Goal: Information Seeking & Learning: Learn about a topic

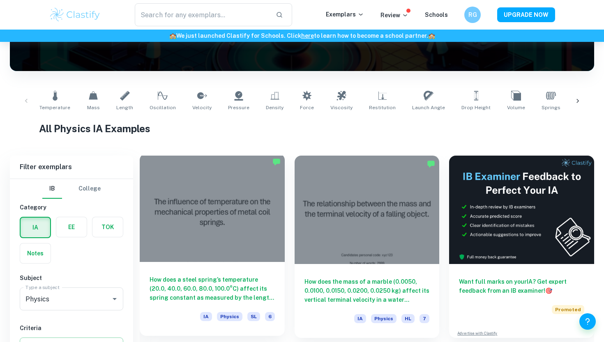
scroll to position [219, 0]
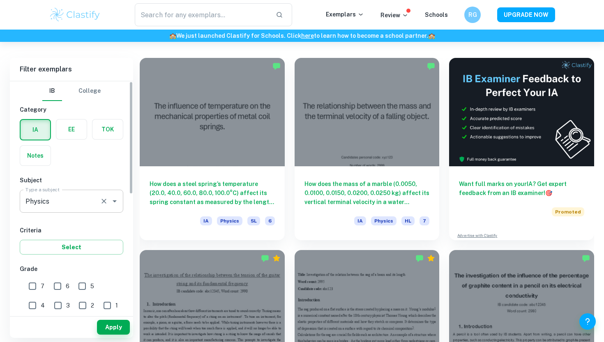
click at [114, 207] on div "Physics Type a subject" at bounding box center [71, 201] width 103 height 23
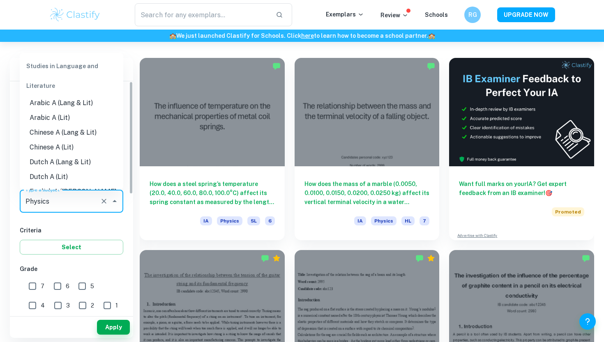
scroll to position [956, 0]
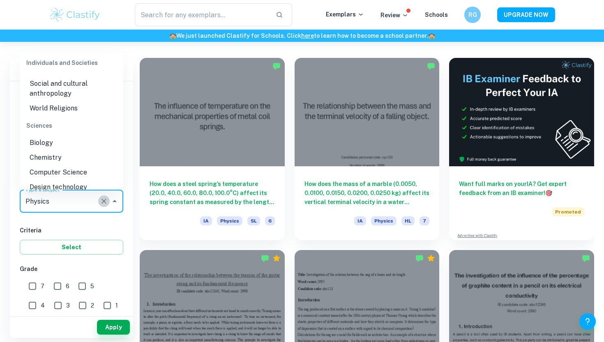
click at [105, 203] on icon "Clear" at bounding box center [104, 201] width 8 height 8
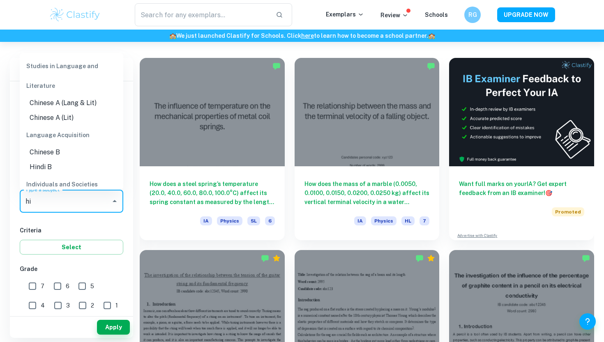
type input "his"
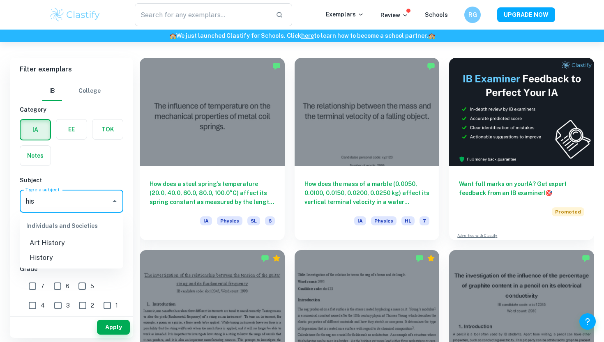
click at [56, 255] on li "History" at bounding box center [71, 257] width 103 height 15
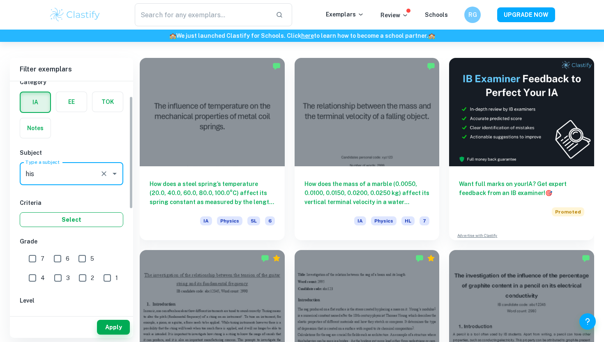
scroll to position [31, 0]
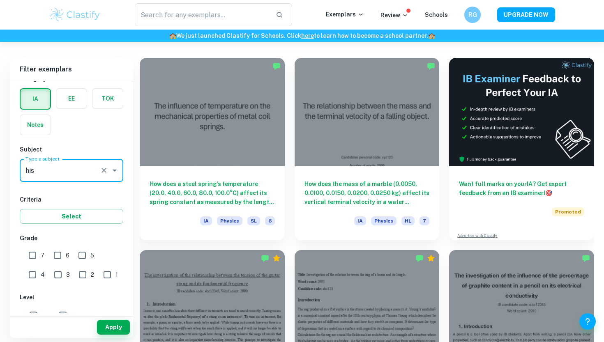
click at [30, 257] on input "7" at bounding box center [32, 255] width 16 height 16
checkbox input "true"
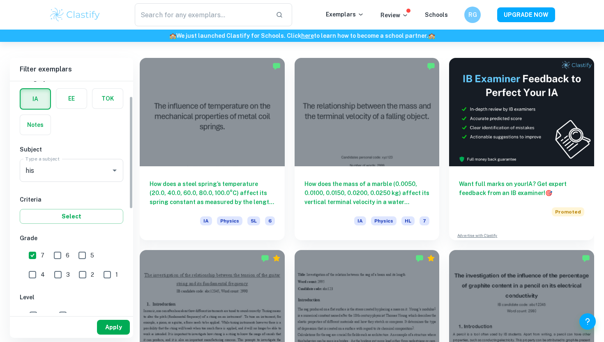
click at [107, 326] on button "Apply" at bounding box center [113, 327] width 33 height 15
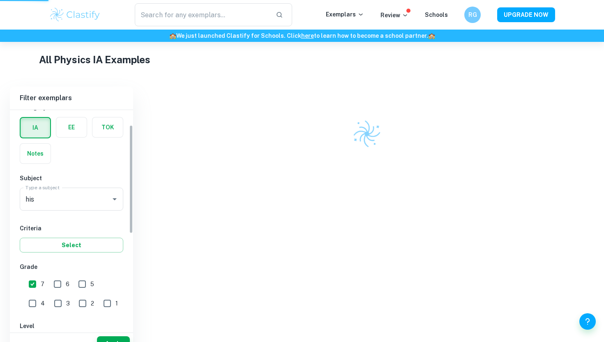
scroll to position [165, 0]
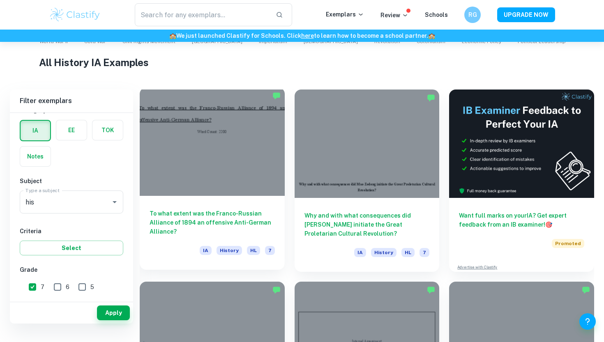
scroll to position [171, 0]
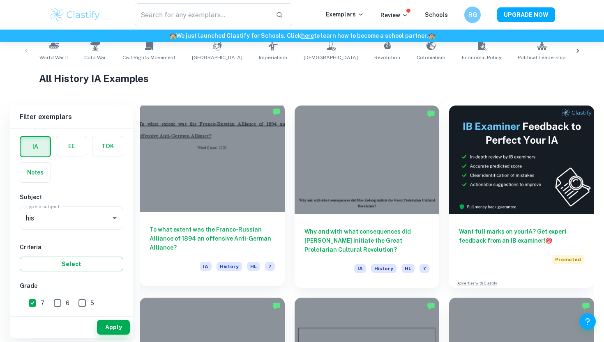
click at [217, 165] on div at bounding box center [212, 157] width 145 height 108
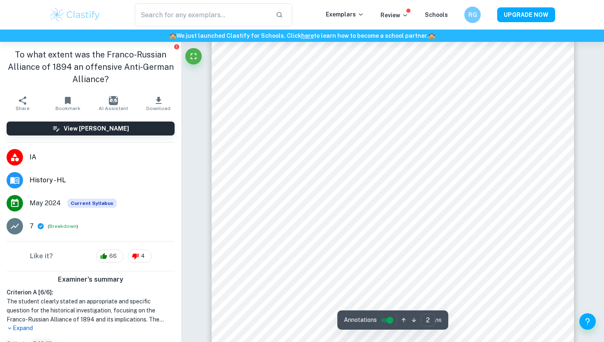
scroll to position [630, 0]
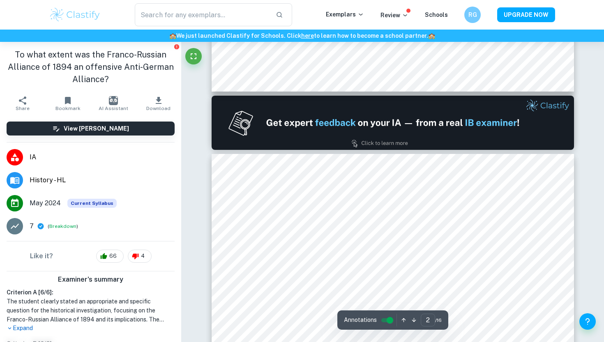
type input "1"
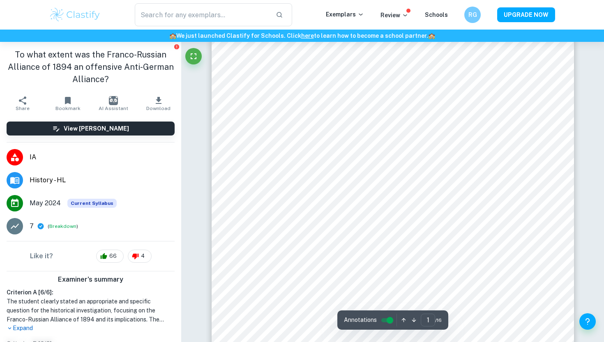
scroll to position [114, 0]
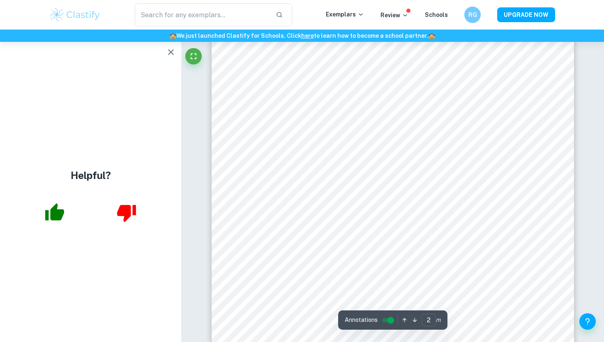
scroll to position [564, 0]
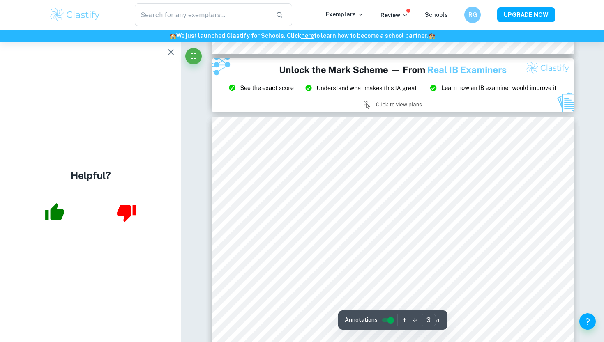
type input "2"
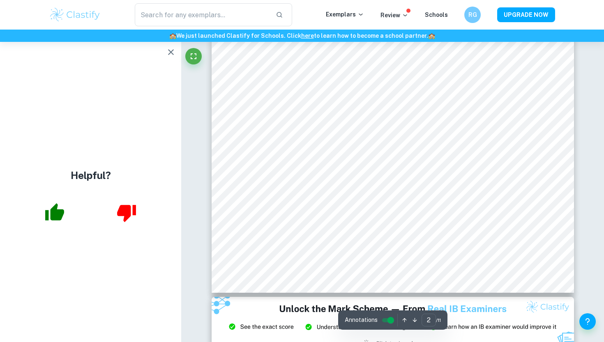
scroll to position [598, 0]
